Goal: Check status: Check status

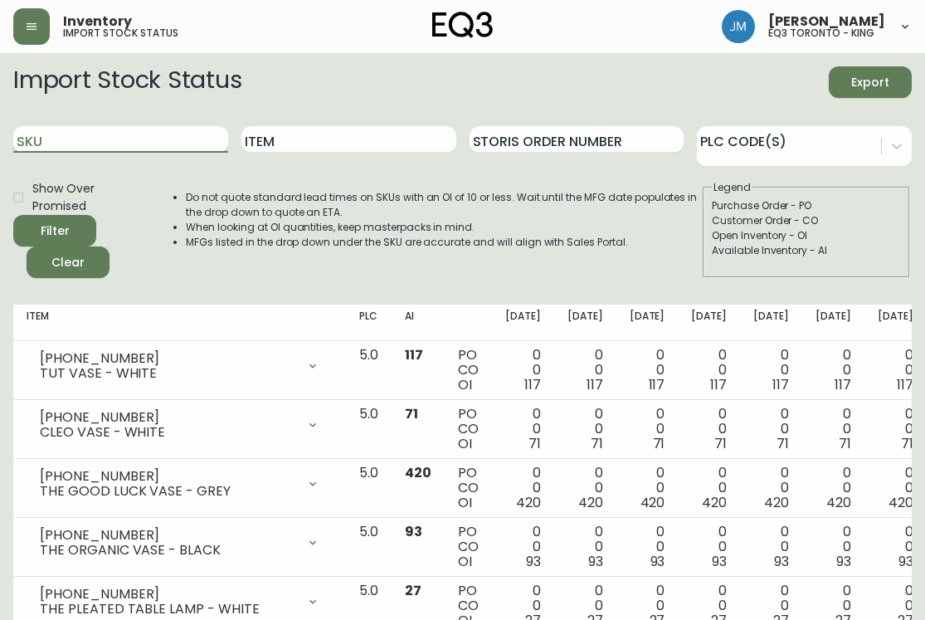
click at [185, 141] on input "SKU" at bounding box center [120, 139] width 215 height 27
paste input "[PHONE_NUMBER]"
click at [13, 215] on button "Filter" at bounding box center [54, 231] width 83 height 32
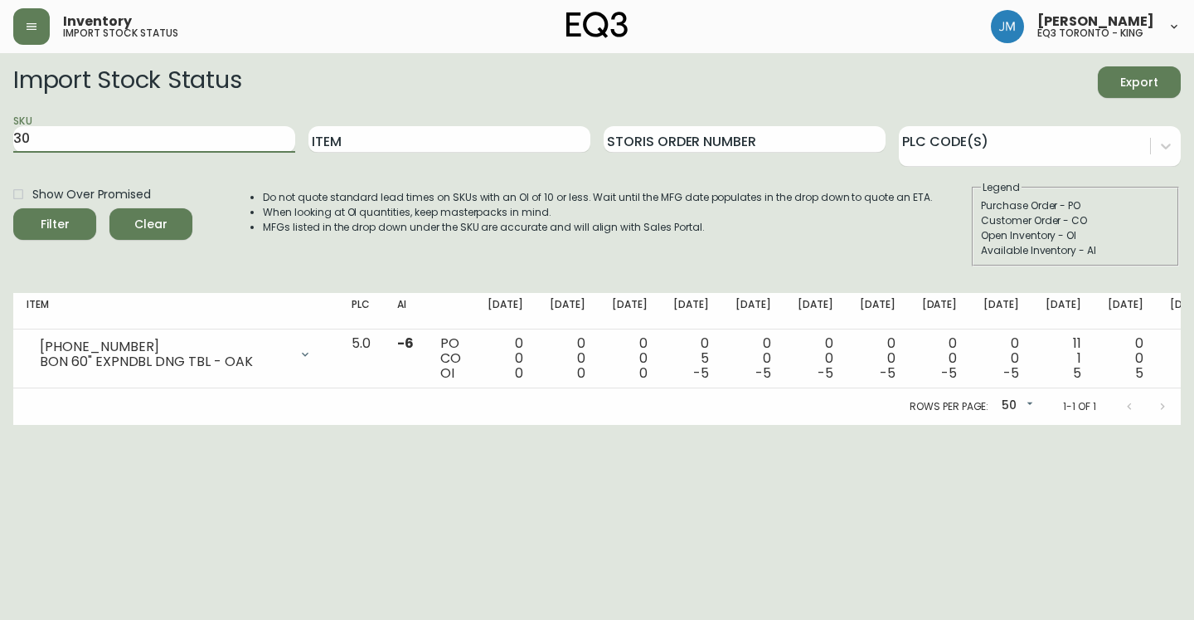
type input "3"
paste input "3020-750-16-A"
click at [13, 208] on button "Filter" at bounding box center [54, 224] width 83 height 32
click at [206, 101] on form "Import Stock Status Export SKU 3020-750-16-A Item Storis Order Number PLC Code(…" at bounding box center [597, 166] width 1168 height 200
click at [191, 139] on input "3020-750-16-A" at bounding box center [154, 139] width 282 height 27
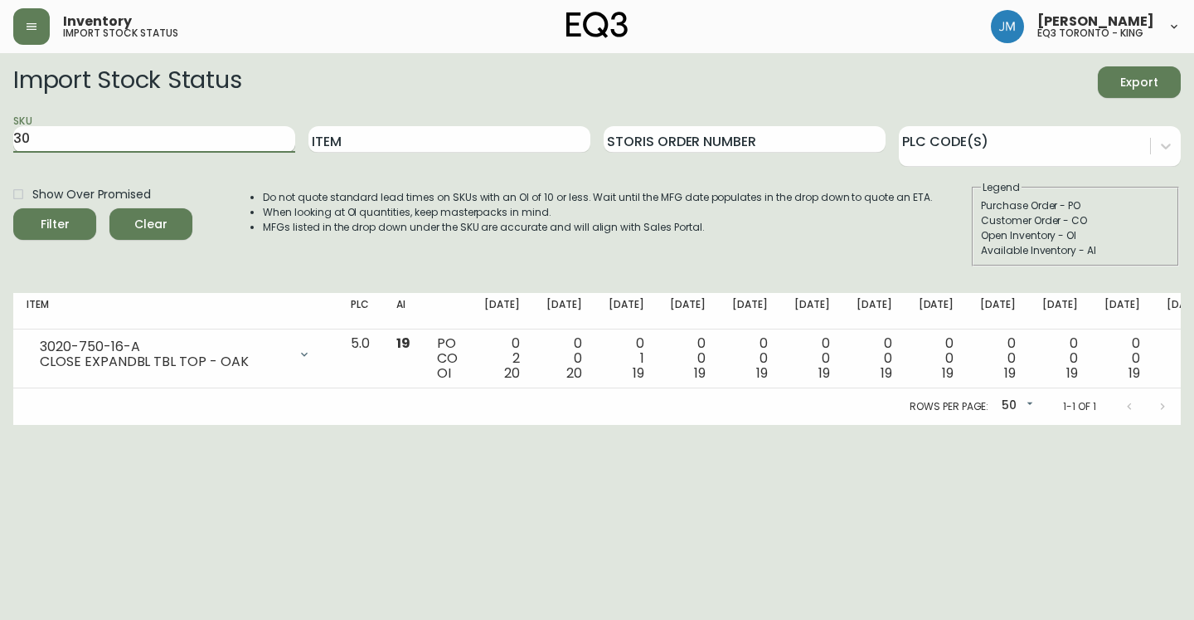
type input "3"
paste input "3020-750-16-B"
type input "3020-750-16-B"
click at [13, 208] on button "Filter" at bounding box center [54, 224] width 83 height 32
